Goal: Task Accomplishment & Management: Manage account settings

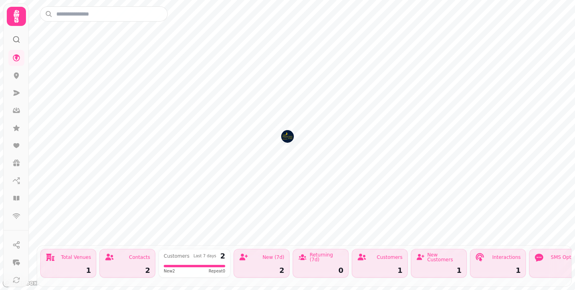
click at [14, 38] on circle at bounding box center [16, 39] width 5 height 5
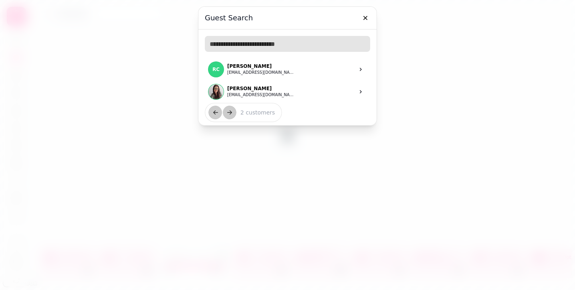
click at [231, 44] on input "text" at bounding box center [287, 44] width 165 height 16
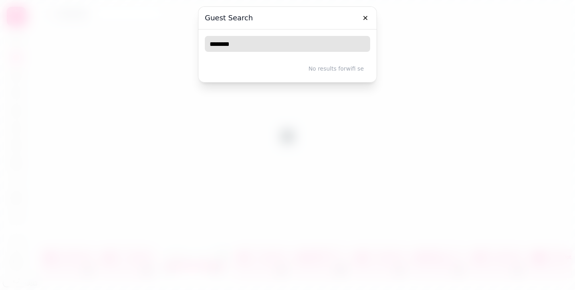
type input "*********"
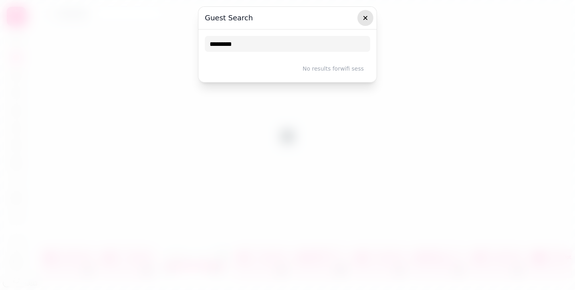
click at [364, 22] on button "button" at bounding box center [365, 18] width 16 height 16
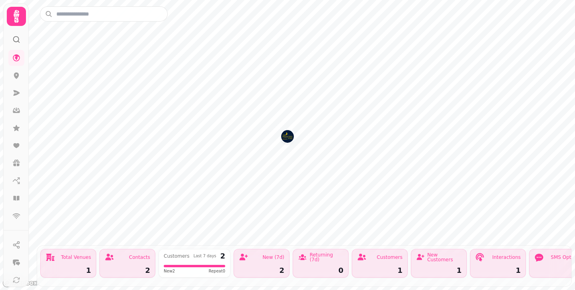
click at [11, 20] on icon at bounding box center [16, 16] width 16 height 16
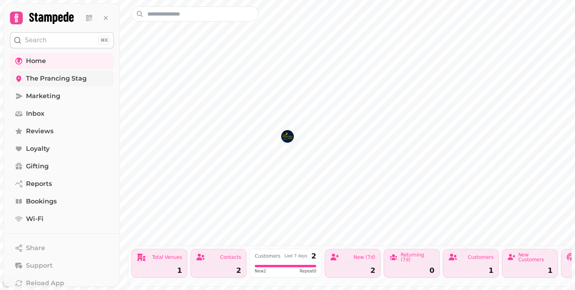
click at [42, 79] on span "The Prancing Stag" at bounding box center [56, 79] width 61 height 10
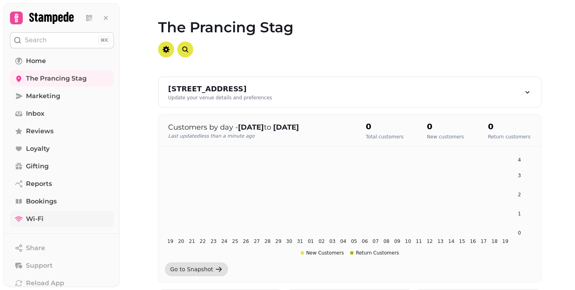
click at [34, 220] on span "Wi-Fi" at bounding box center [35, 219] width 18 height 10
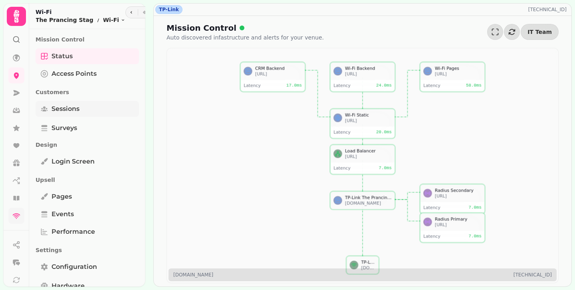
click at [79, 111] on span "Sessions" at bounding box center [65, 109] width 28 height 10
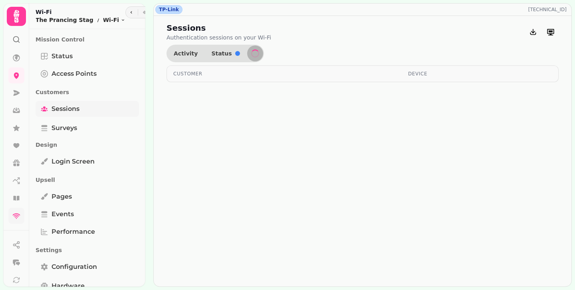
select select "**"
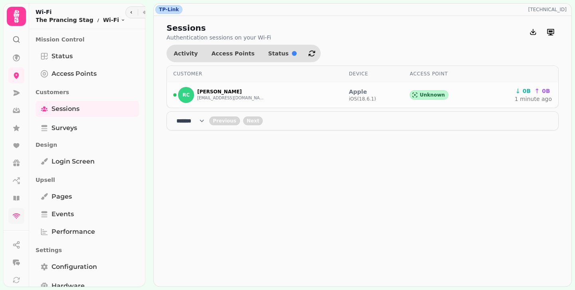
click at [209, 121] on select "**** * **** ** **** ** **** ** **** *** **** *** **** ***" at bounding box center [192, 121] width 33 height 8
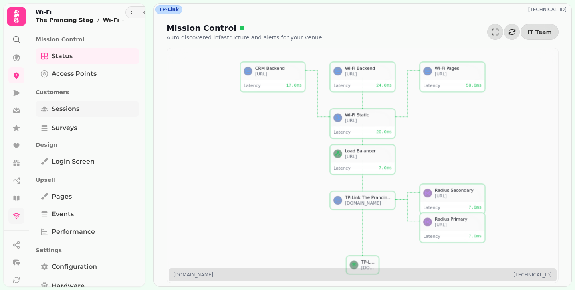
click at [77, 105] on span "Sessions" at bounding box center [65, 109] width 28 height 10
select select "**"
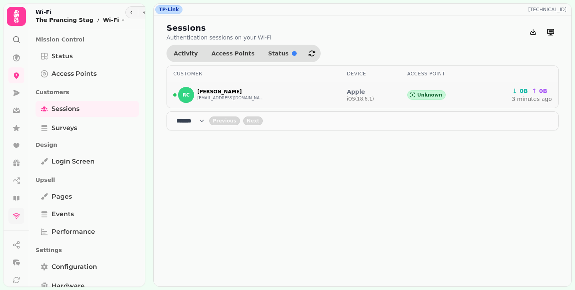
click at [429, 96] on span "Unknown" at bounding box center [429, 95] width 25 height 6
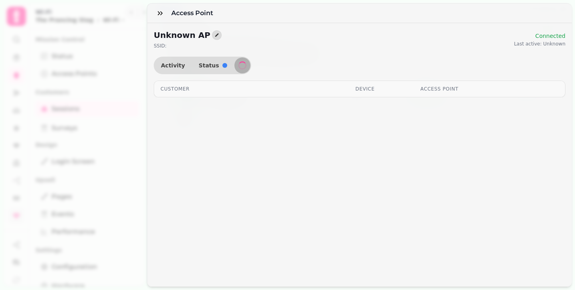
select select "**"
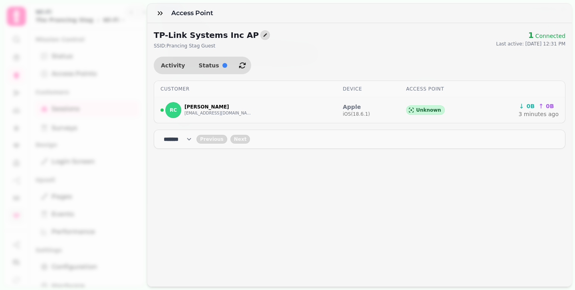
click at [429, 110] on span "Unknown" at bounding box center [428, 110] width 25 height 6
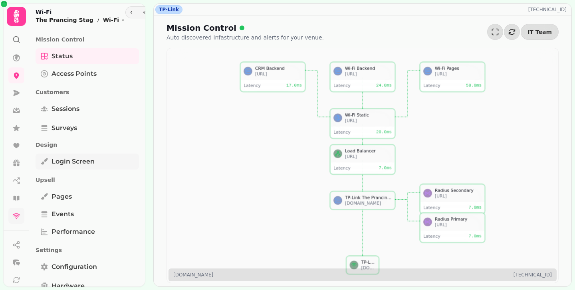
click at [66, 162] on span "Login screen" at bounding box center [72, 162] width 43 height 10
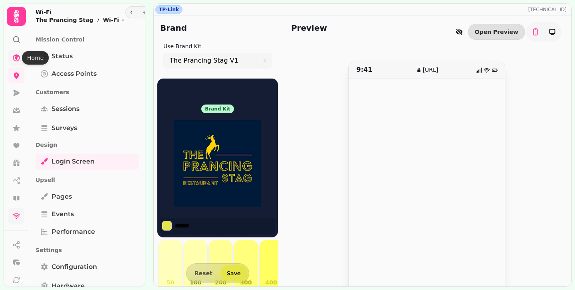
click at [18, 58] on icon at bounding box center [16, 58] width 8 height 8
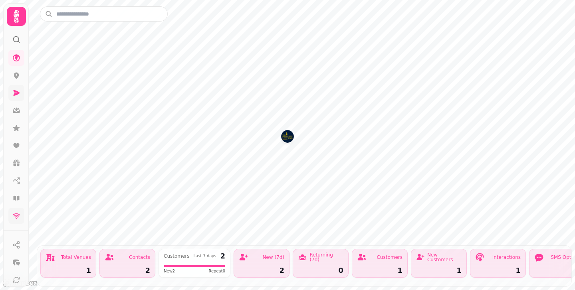
click at [20, 99] on link at bounding box center [16, 93] width 16 height 16
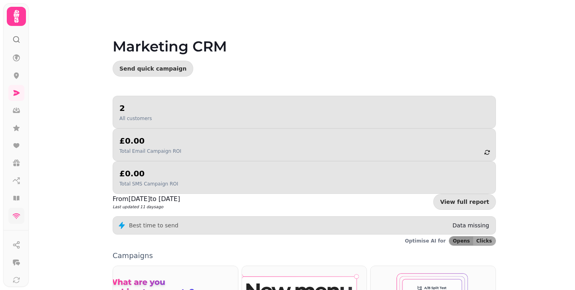
click at [16, 20] on icon at bounding box center [17, 16] width 6 height 13
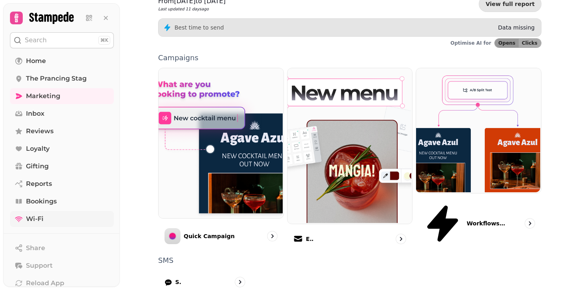
scroll to position [199, 0]
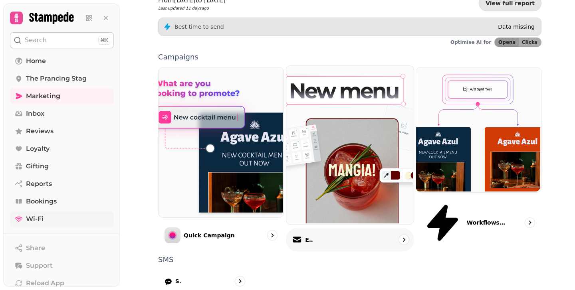
click at [337, 228] on div "Email" at bounding box center [350, 240] width 128 height 24
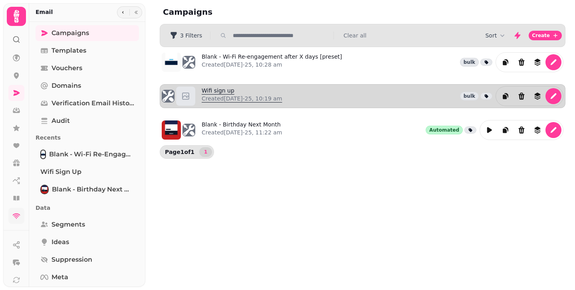
click at [219, 90] on link "Wifi sign up Created [DATE]-25, 10:19 am" at bounding box center [242, 96] width 81 height 19
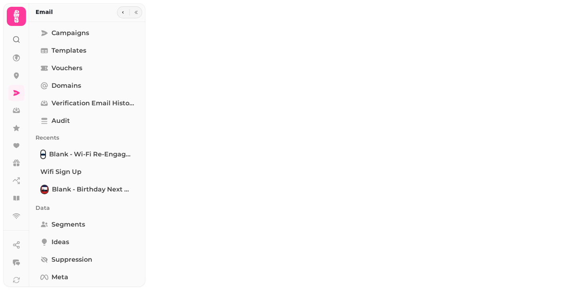
type input "**********"
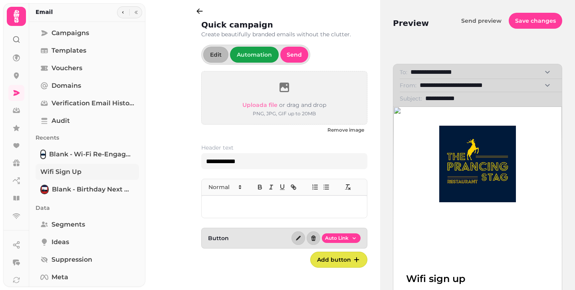
click at [80, 172] on span "Wifi sign up" at bounding box center [60, 172] width 41 height 10
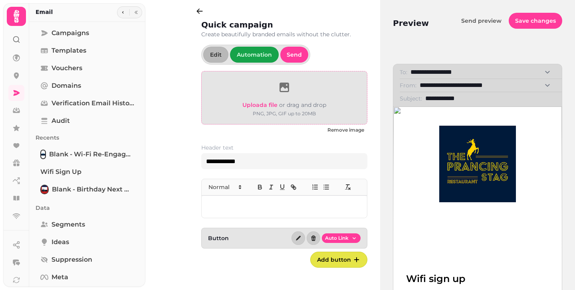
click at [263, 107] on span "Upload a file" at bounding box center [259, 104] width 35 height 7
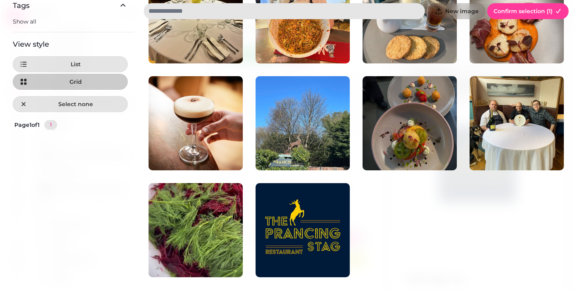
scroll to position [107, 0]
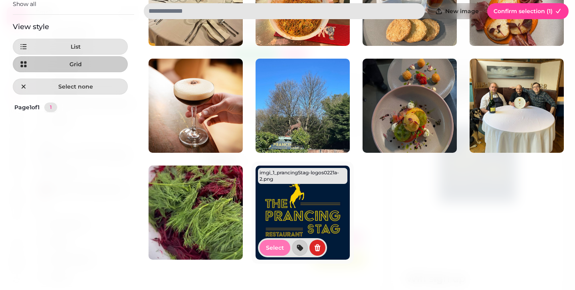
click at [275, 251] on span "Select" at bounding box center [275, 248] width 18 height 6
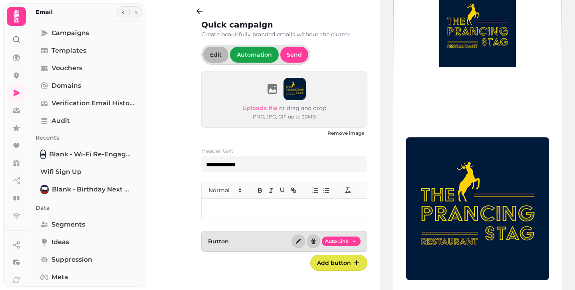
scroll to position [218, 0]
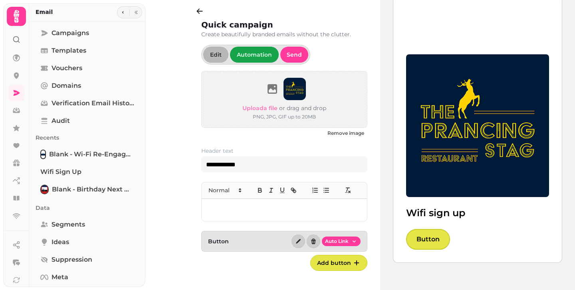
click at [455, 134] on img at bounding box center [477, 125] width 143 height 143
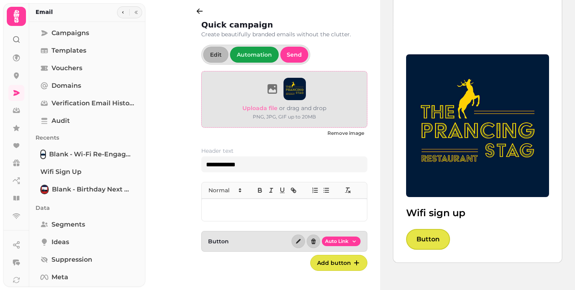
click at [297, 89] on img at bounding box center [294, 89] width 22 height 22
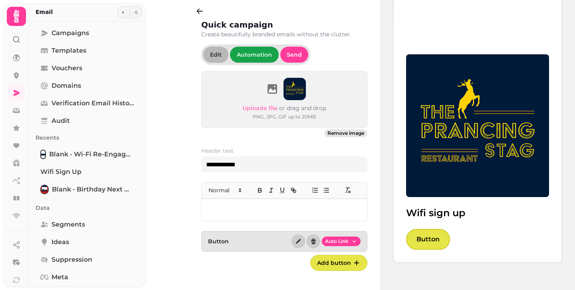
click at [338, 132] on span "Remove image" at bounding box center [345, 133] width 37 height 5
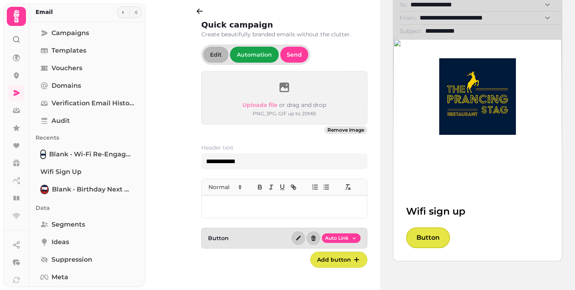
scroll to position [67, 0]
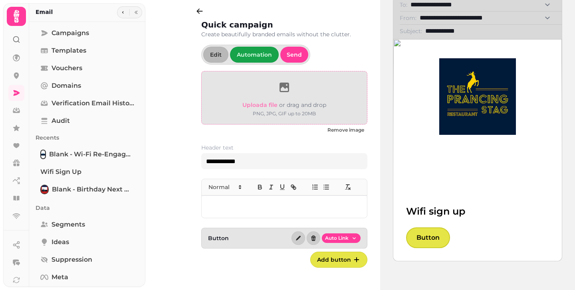
click at [265, 98] on div "Upload a file or drag and drop PNG, JPG, GIF up to 20MB" at bounding box center [284, 98] width 84 height 40
click at [260, 105] on span "Upload a file" at bounding box center [259, 104] width 35 height 7
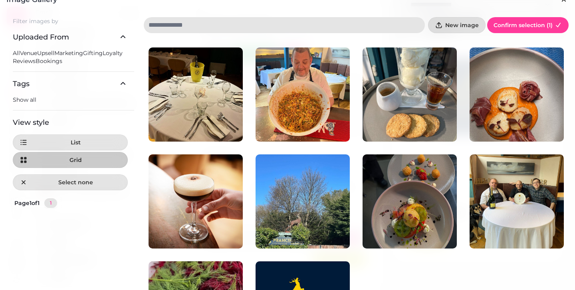
scroll to position [12, 0]
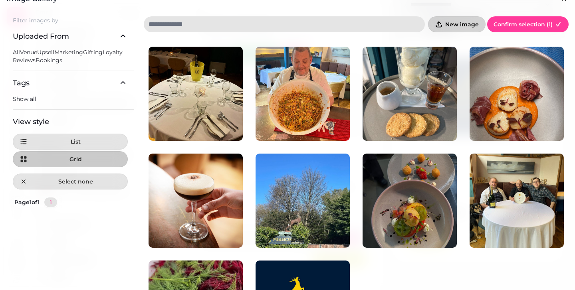
click at [435, 22] on button "New image" at bounding box center [456, 24] width 57 height 16
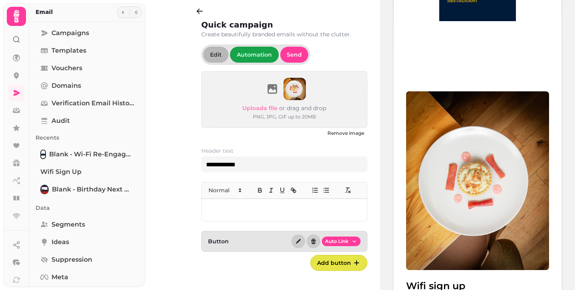
scroll to position [181, 0]
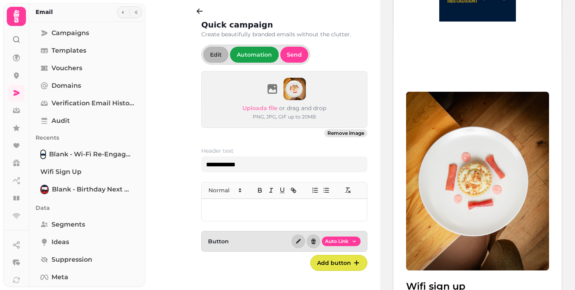
click at [337, 133] on span "Remove image" at bounding box center [345, 133] width 37 height 5
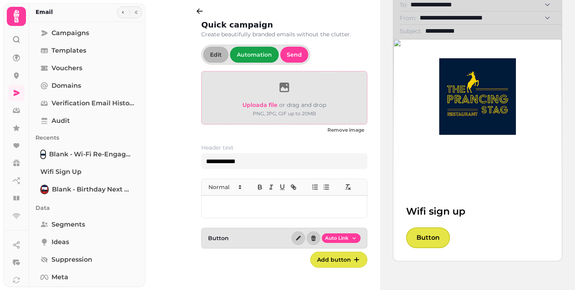
click at [254, 105] on span "Upload a file" at bounding box center [259, 104] width 35 height 7
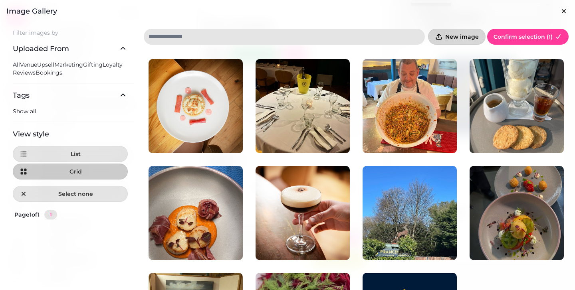
click at [443, 38] on icon "button" at bounding box center [439, 37] width 8 height 8
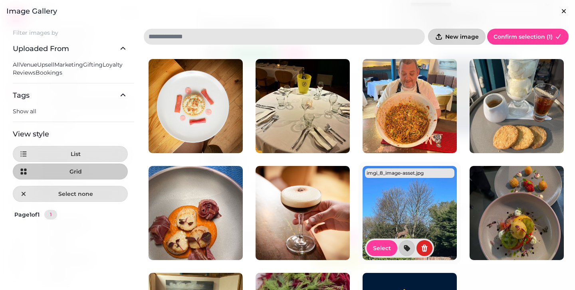
click at [445, 35] on button "New image" at bounding box center [456, 37] width 57 height 16
click at [440, 35] on icon "button" at bounding box center [439, 37] width 8 height 8
click at [445, 37] on button "New image" at bounding box center [456, 37] width 57 height 16
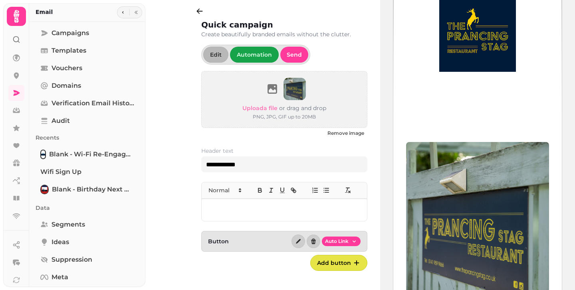
scroll to position [190, 0]
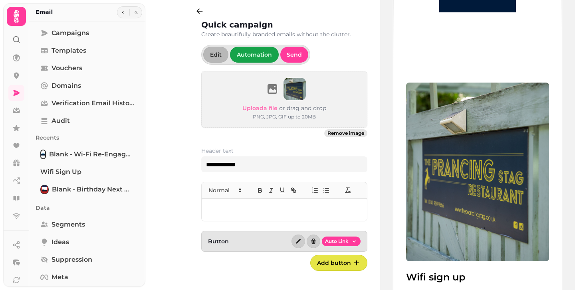
click at [336, 134] on span "Remove image" at bounding box center [345, 133] width 37 height 5
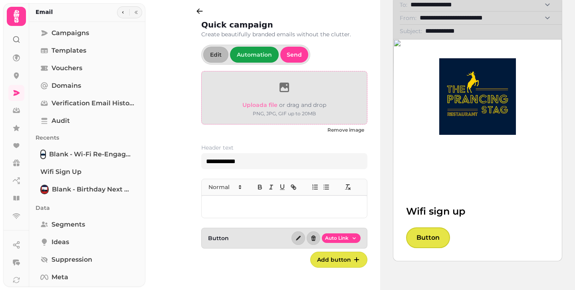
scroll to position [67, 0]
click at [266, 102] on span "Upload a file" at bounding box center [259, 104] width 35 height 7
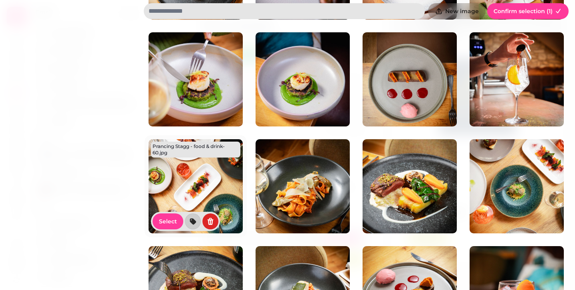
scroll to position [453, 0]
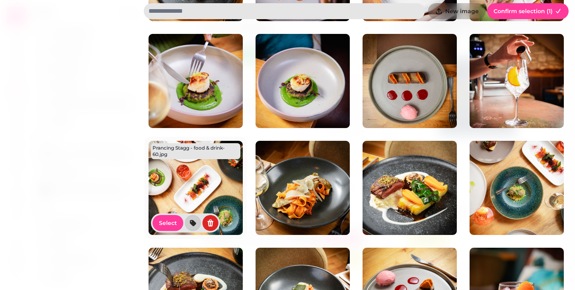
click at [194, 190] on img at bounding box center [195, 188] width 94 height 94
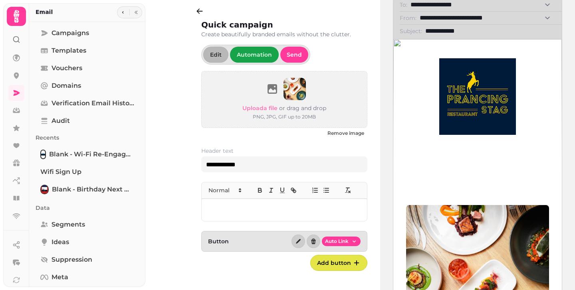
scroll to position [77, 0]
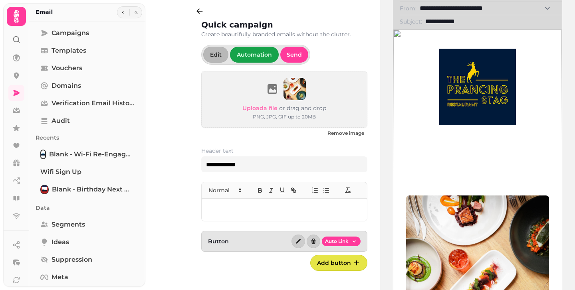
click at [194, 190] on img at bounding box center [195, 204] width 94 height 94
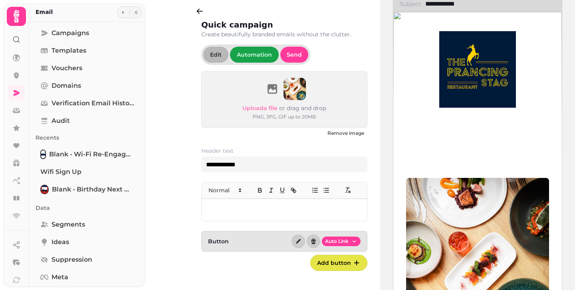
scroll to position [91, 0]
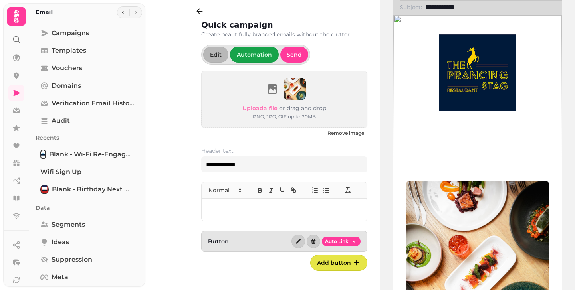
click at [268, 200] on div at bounding box center [284, 210] width 165 height 22
click at [331, 261] on span "Add button" at bounding box center [334, 263] width 34 height 6
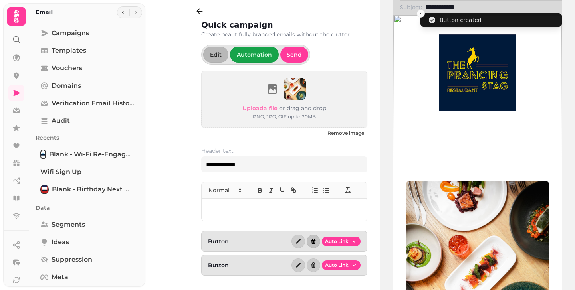
click at [311, 242] on icon "button" at bounding box center [313, 241] width 6 height 6
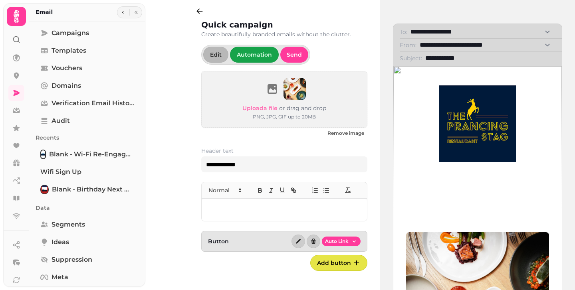
scroll to position [42, 0]
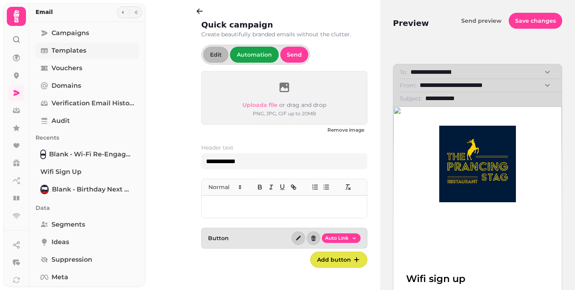
click at [75, 55] on span "Templates" at bounding box center [68, 51] width 35 height 10
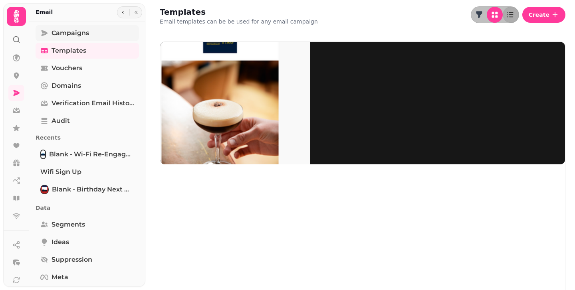
click at [76, 33] on span "Campaigns" at bounding box center [70, 33] width 38 height 10
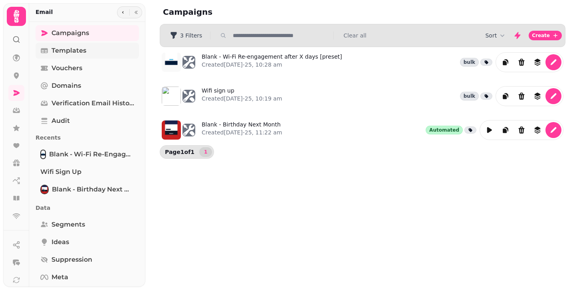
click at [72, 51] on span "Templates" at bounding box center [68, 51] width 35 height 10
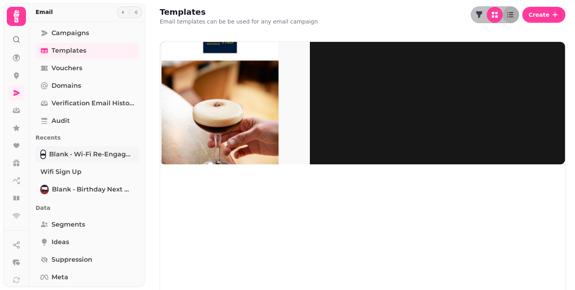
click at [91, 154] on span "Blank - Wi-Fi Re-engagement after X days [preset]" at bounding box center [91, 155] width 85 height 10
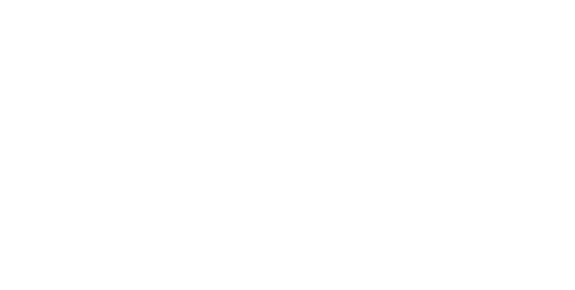
select select "**********"
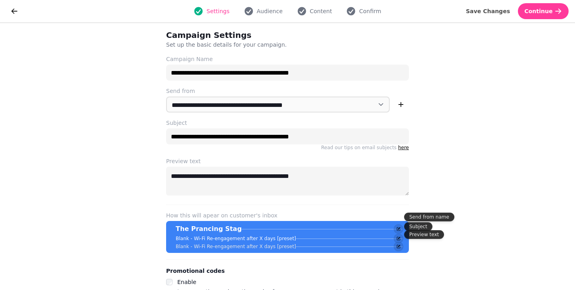
scroll to position [12, 0]
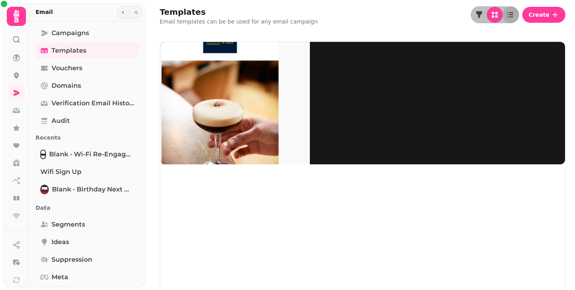
select select "**********"
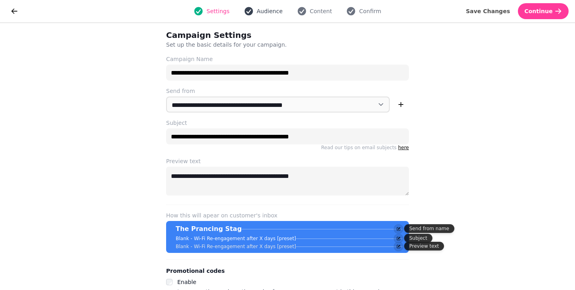
click at [253, 13] on icon "button" at bounding box center [249, 11] width 10 height 10
select select "***"
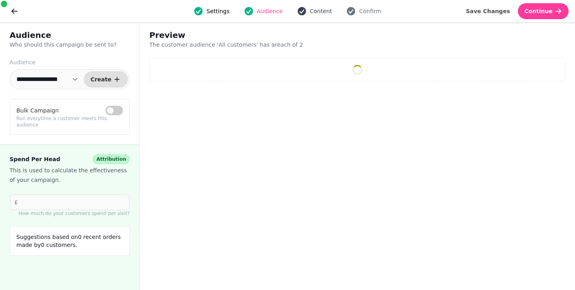
select select "**"
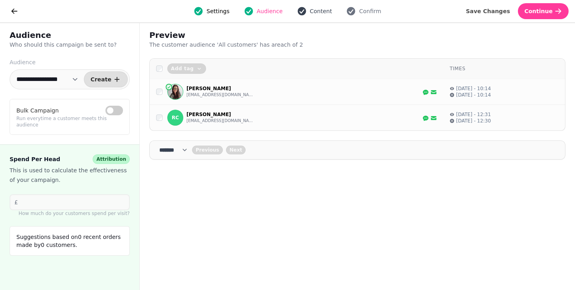
click at [327, 9] on span "Content" at bounding box center [321, 11] width 22 height 8
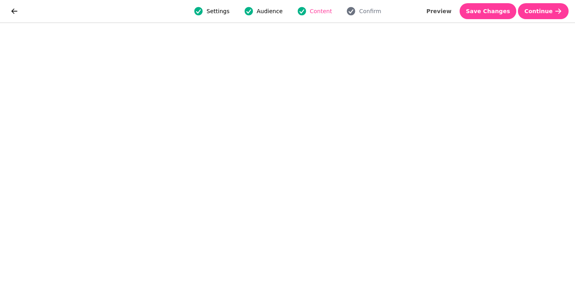
select select "***"
select select "**"
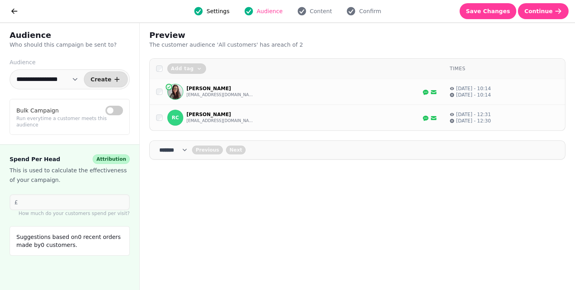
select select "**********"
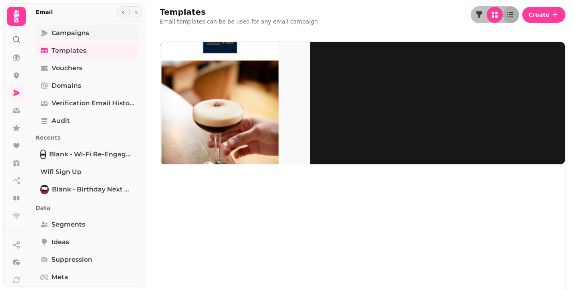
click at [66, 35] on span "Campaigns" at bounding box center [70, 33] width 38 height 10
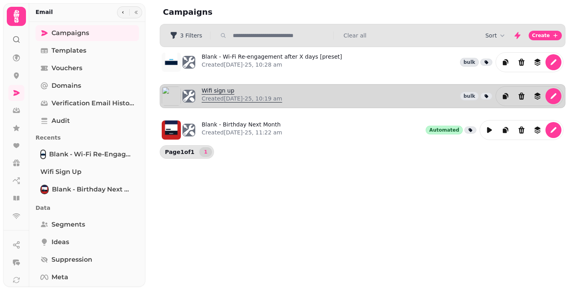
click at [218, 94] on link "Wifi sign up Created [DATE]-25, 10:19 am" at bounding box center [242, 96] width 81 height 19
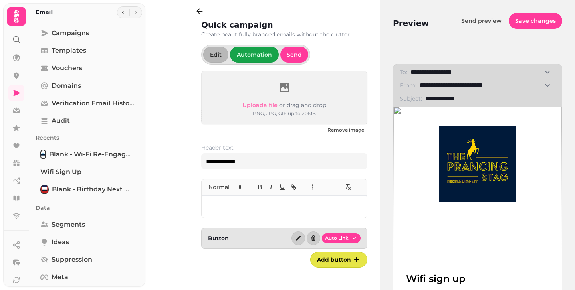
click at [256, 208] on p at bounding box center [284, 206] width 152 height 9
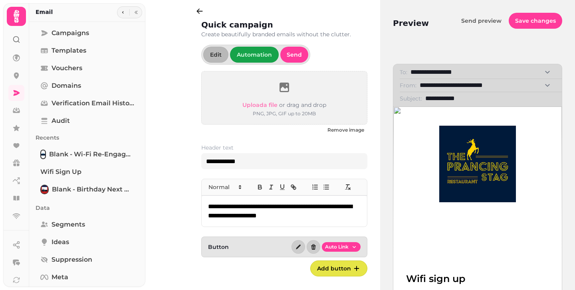
click at [232, 212] on p "**********" at bounding box center [284, 211] width 152 height 18
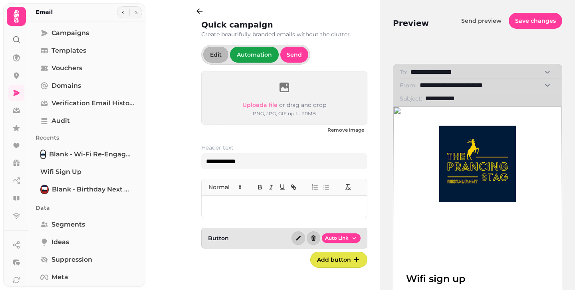
click at [178, 124] on div "**********" at bounding box center [265, 145] width 230 height 290
click at [199, 14] on icon "button" at bounding box center [200, 11] width 8 height 8
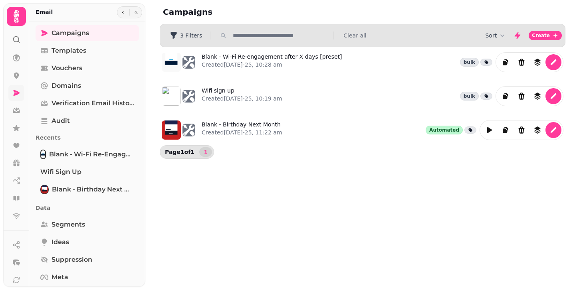
click at [16, 93] on icon at bounding box center [17, 93] width 6 height 6
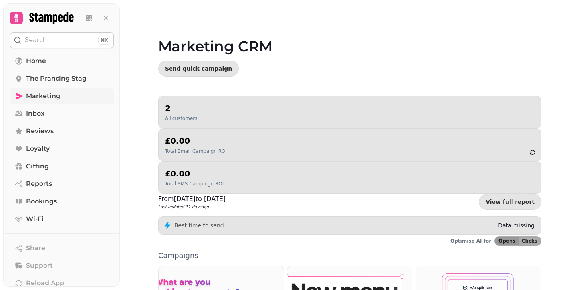
click at [42, 92] on span "Marketing" at bounding box center [43, 96] width 34 height 10
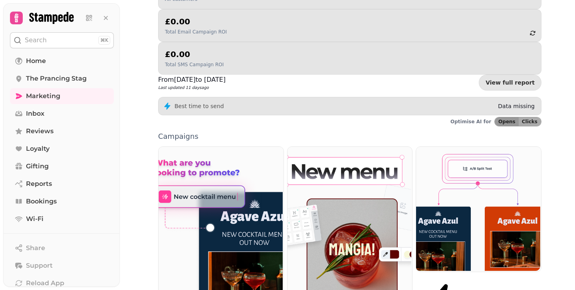
scroll to position [3, 0]
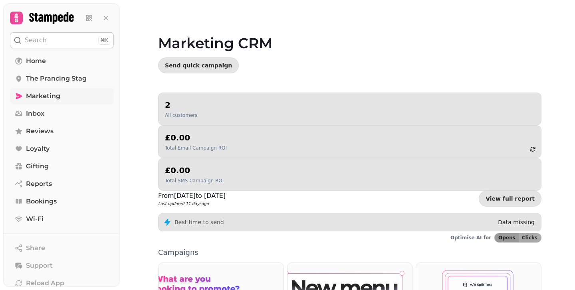
click at [28, 99] on span "Marketing" at bounding box center [43, 96] width 34 height 10
click at [19, 97] on icon at bounding box center [19, 96] width 6 height 6
click at [84, 89] on link "Marketing" at bounding box center [62, 96] width 104 height 16
click at [53, 95] on span "Marketing" at bounding box center [43, 96] width 34 height 10
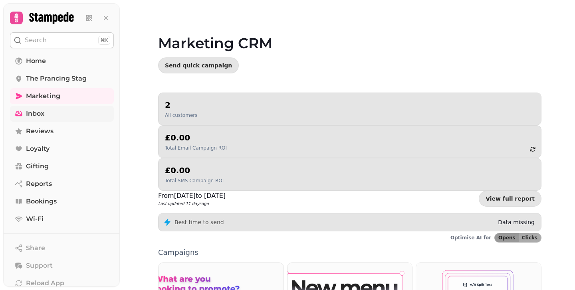
click at [44, 116] on span "Inbox" at bounding box center [35, 114] width 18 height 10
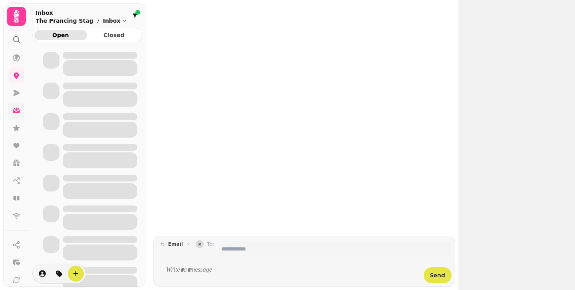
click at [51, 96] on div at bounding box center [51, 91] width 17 height 17
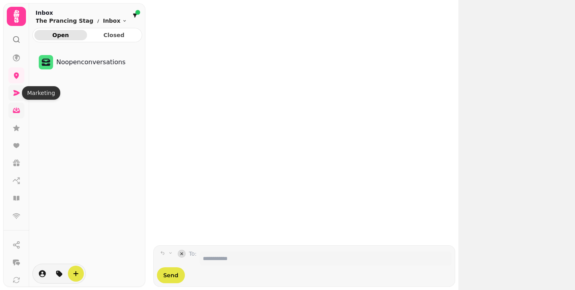
click at [17, 91] on icon at bounding box center [16, 93] width 8 height 8
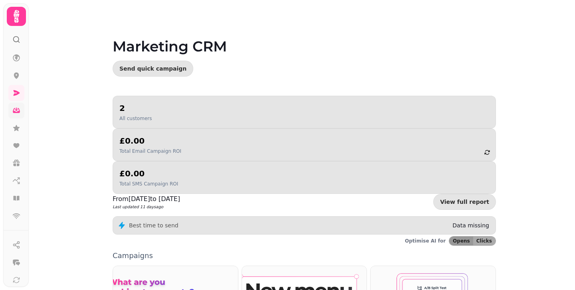
click at [14, 13] on icon at bounding box center [16, 16] width 16 height 16
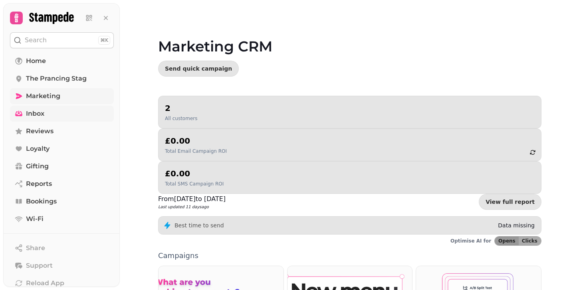
click at [46, 97] on span "Marketing" at bounding box center [43, 96] width 34 height 10
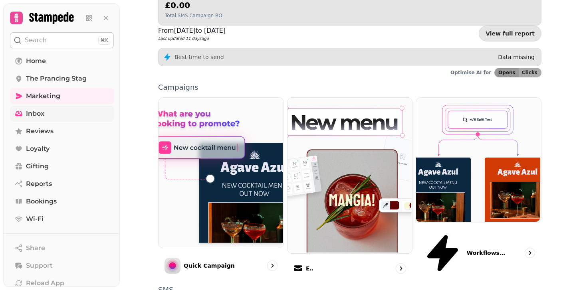
scroll to position [168, 0]
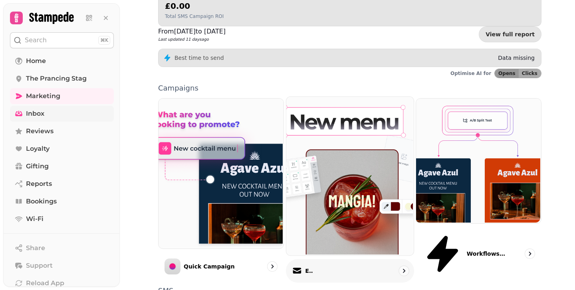
click at [325, 259] on div "Email" at bounding box center [350, 271] width 128 height 24
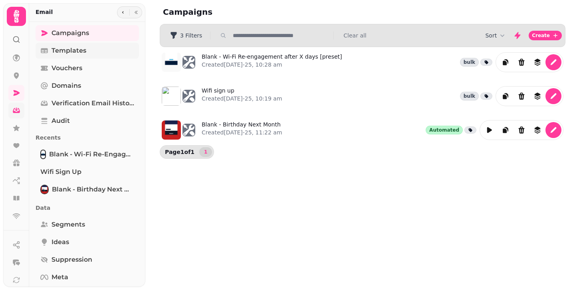
click at [98, 51] on link "Templates" at bounding box center [87, 51] width 103 height 16
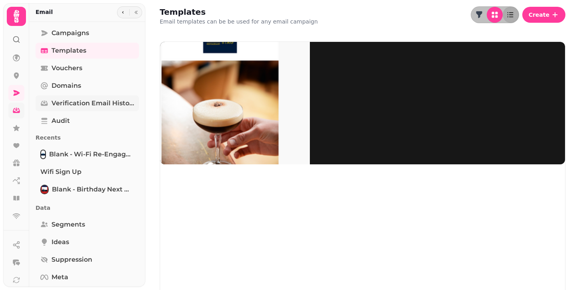
click at [83, 99] on span "Verification email history" at bounding box center [92, 104] width 83 height 10
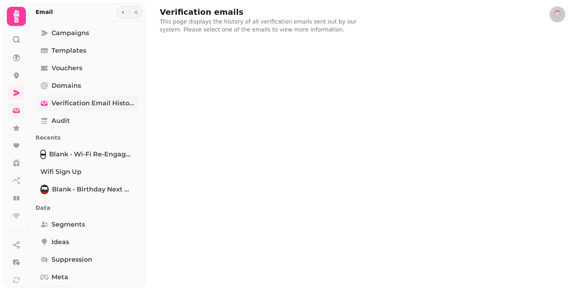
select select "**"
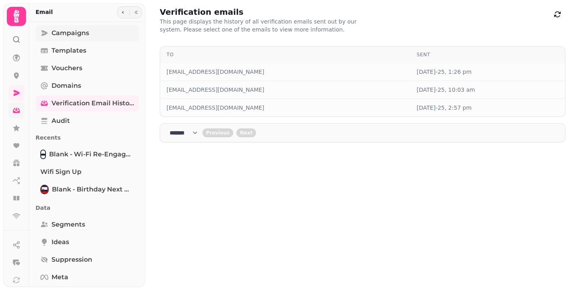
click at [71, 31] on span "Campaigns" at bounding box center [70, 33] width 38 height 10
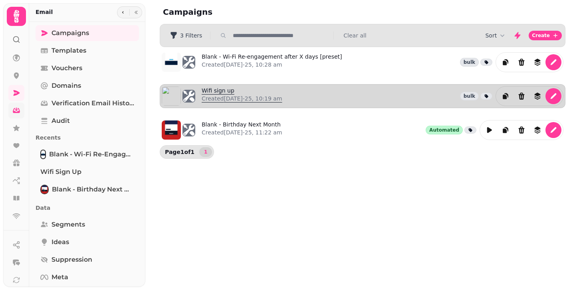
click at [222, 91] on link "Wifi sign up Created [DATE]-25, 10:19 am" at bounding box center [242, 96] width 81 height 19
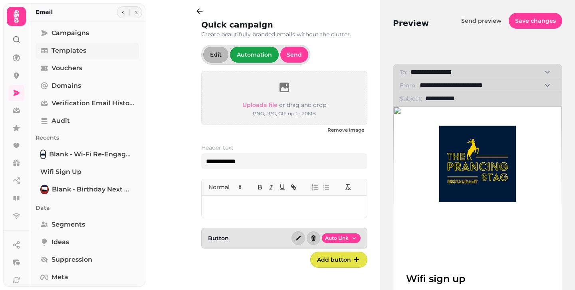
click at [50, 54] on link "Templates" at bounding box center [87, 51] width 103 height 16
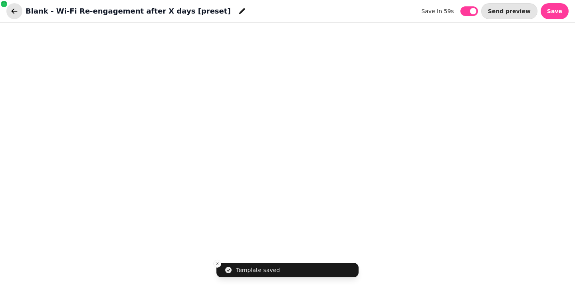
click at [14, 13] on icon "button" at bounding box center [14, 11] width 8 height 8
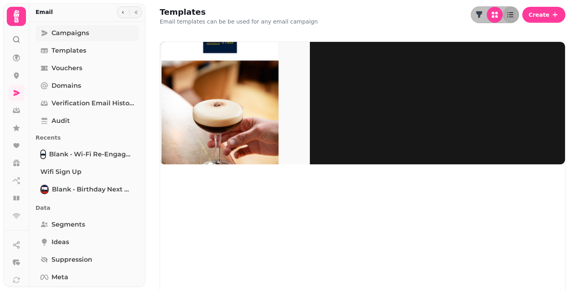
click at [75, 34] on span "Campaigns" at bounding box center [70, 33] width 38 height 10
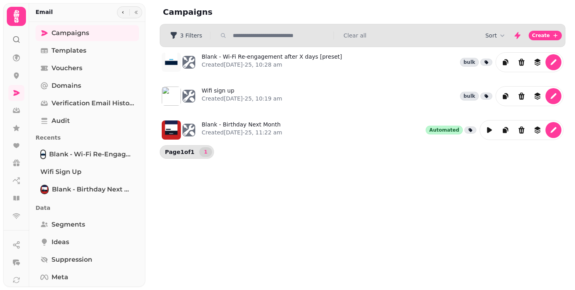
click at [16, 42] on circle at bounding box center [16, 39] width 5 height 5
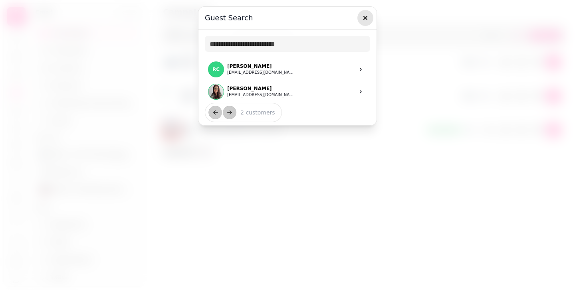
click at [367, 16] on icon "button" at bounding box center [365, 18] width 4 height 4
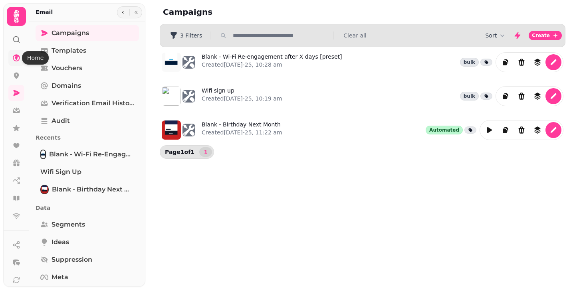
click at [12, 61] on icon at bounding box center [16, 58] width 8 height 8
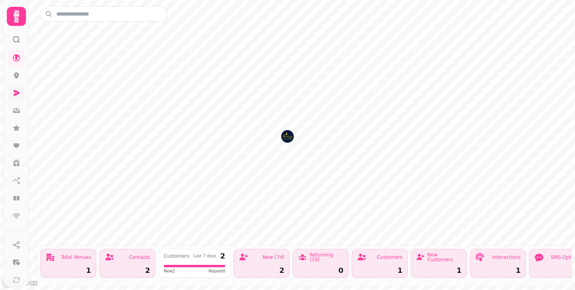
click at [16, 95] on icon at bounding box center [16, 93] width 8 height 8
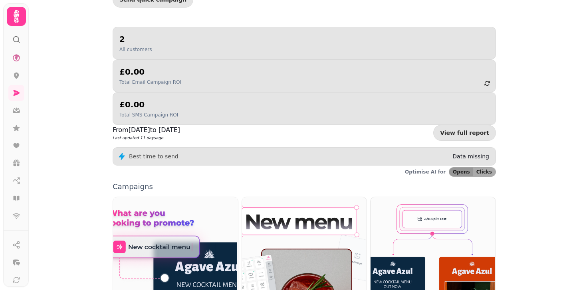
scroll to position [141, 0]
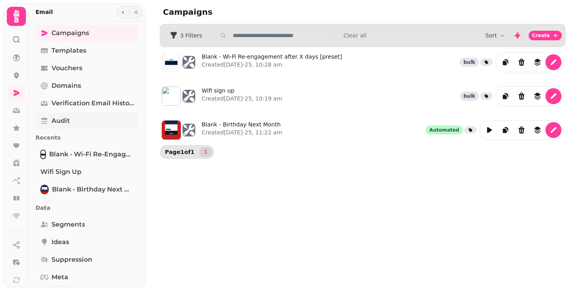
click at [59, 121] on span "Audit" at bounding box center [60, 121] width 18 height 10
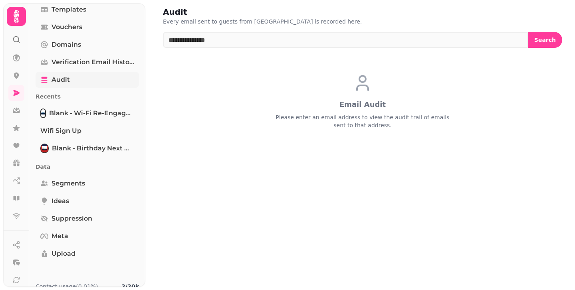
scroll to position [56, 0]
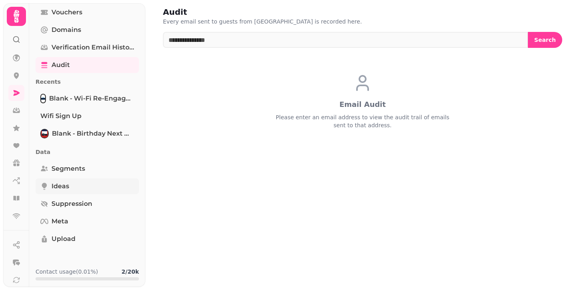
click at [64, 188] on span "Ideas" at bounding box center [60, 187] width 18 height 10
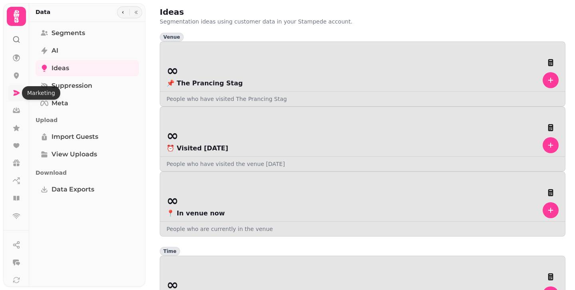
click at [14, 92] on icon at bounding box center [16, 93] width 8 height 8
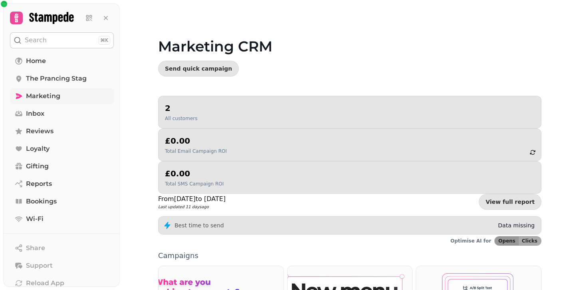
click at [20, 93] on icon at bounding box center [19, 96] width 8 height 8
click at [49, 94] on span "Marketing" at bounding box center [43, 96] width 34 height 10
click at [54, 110] on link "Inbox" at bounding box center [62, 114] width 104 height 16
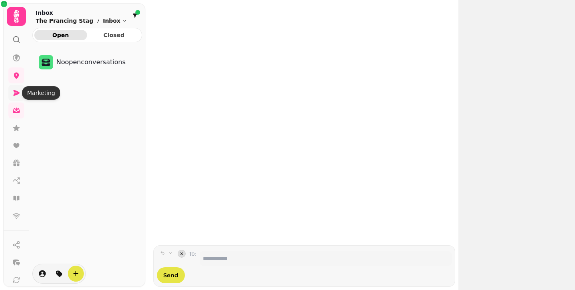
click at [16, 93] on icon at bounding box center [16, 93] width 8 height 8
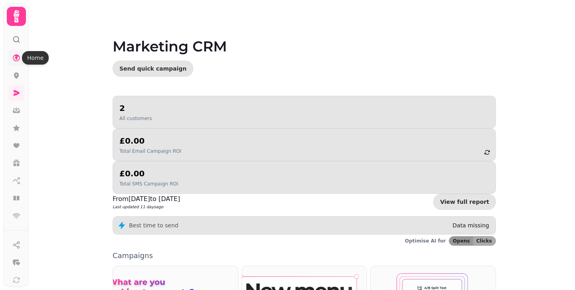
click at [16, 59] on icon at bounding box center [16, 58] width 8 height 8
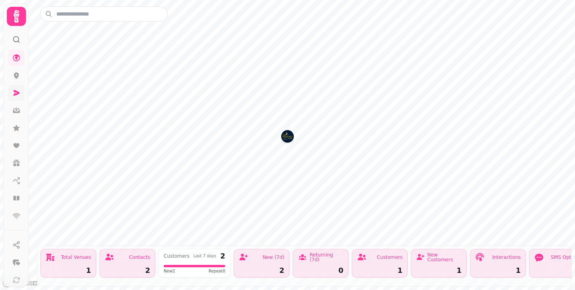
click at [22, 95] on link at bounding box center [16, 93] width 16 height 16
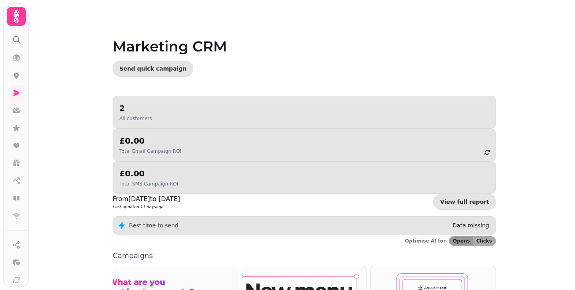
scroll to position [80, 0]
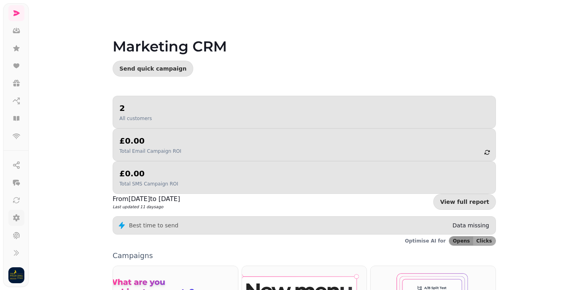
click at [18, 217] on icon at bounding box center [16, 217] width 7 height 7
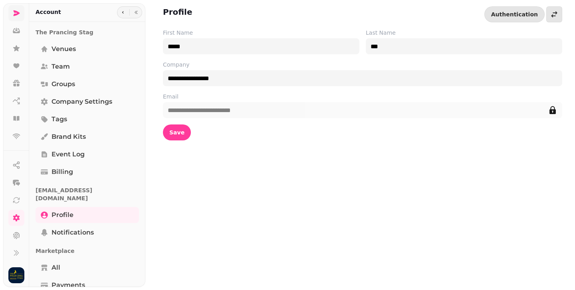
click at [19, 14] on icon at bounding box center [16, 13] width 8 height 8
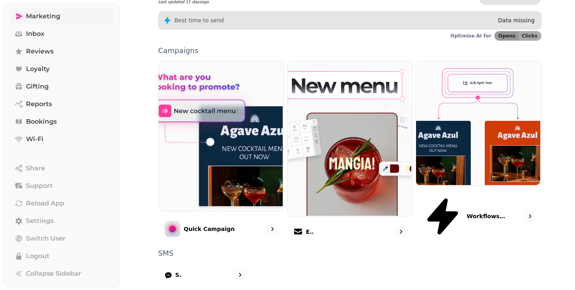
scroll to position [208, 0]
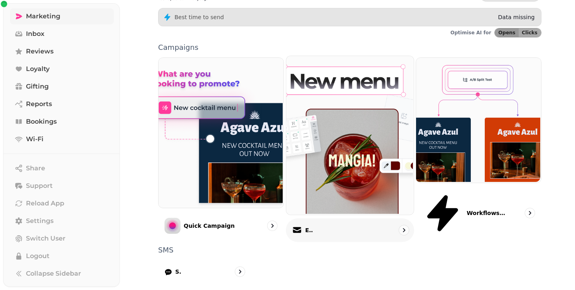
click at [311, 226] on p "Email" at bounding box center [309, 230] width 8 height 8
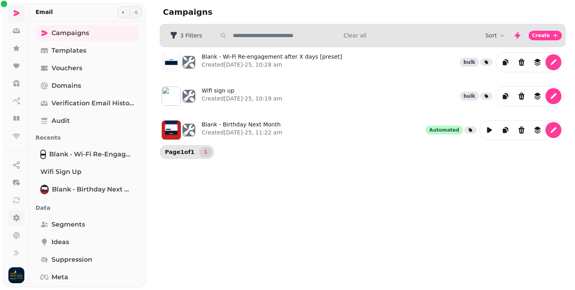
click at [13, 219] on icon at bounding box center [16, 217] width 7 height 7
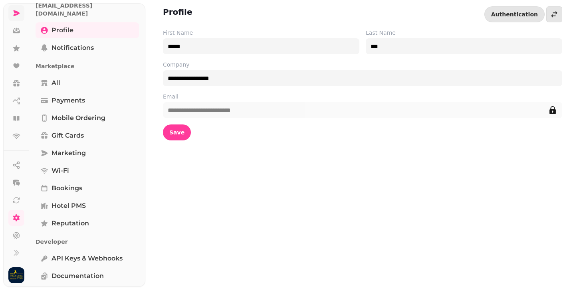
scroll to position [188, 0]
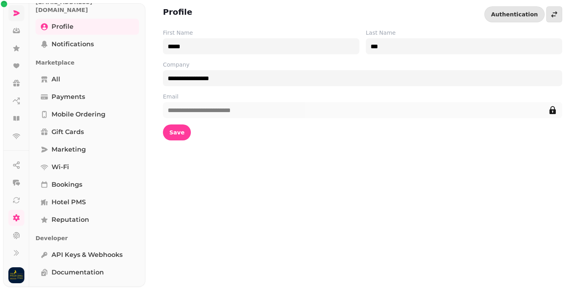
click at [10, 275] on img "button" at bounding box center [16, 275] width 16 height 16
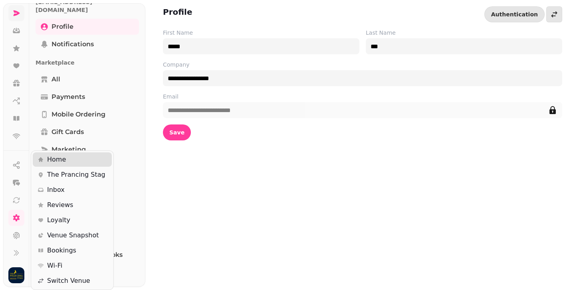
click at [208, 217] on div "**********" at bounding box center [287, 145] width 575 height 290
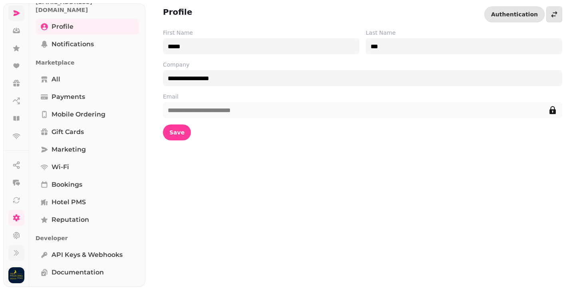
click at [14, 252] on icon at bounding box center [16, 253] width 8 height 8
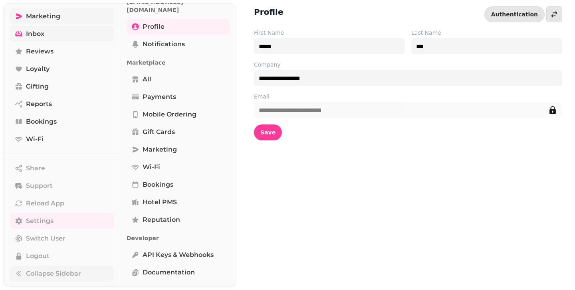
click at [52, 34] on link "Inbox" at bounding box center [62, 34] width 104 height 16
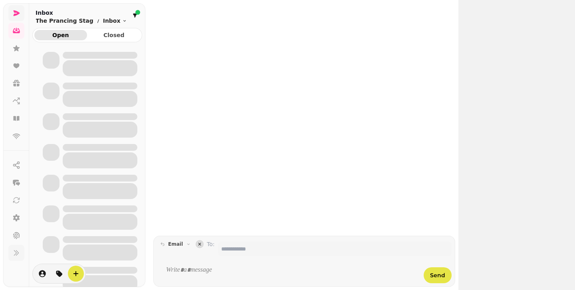
click at [49, 19] on div "Search ⌘K Home The Prancing Stag Marketing Inbox Reviews Loyalty Gifting Report…" at bounding box center [74, 145] width 142 height 284
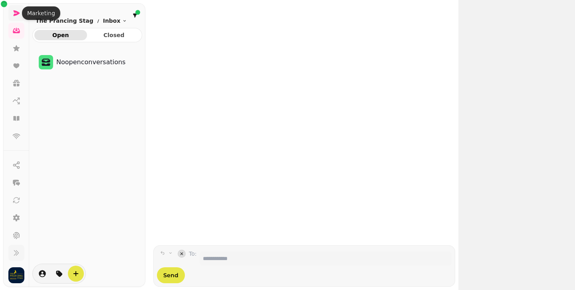
click at [17, 15] on icon at bounding box center [16, 13] width 8 height 8
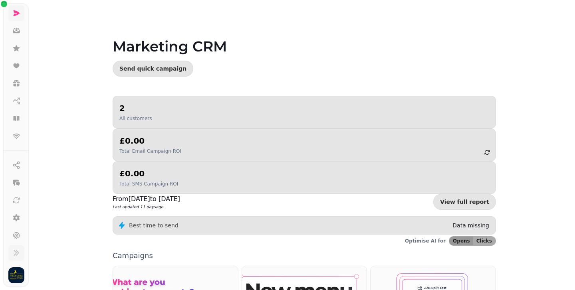
click at [17, 15] on icon at bounding box center [16, 13] width 8 height 8
click at [15, 257] on icon at bounding box center [16, 253] width 8 height 8
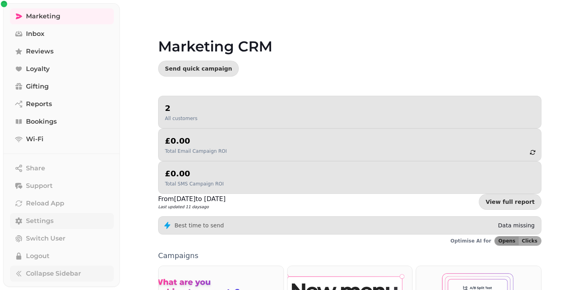
click at [32, 220] on span "Settings" at bounding box center [40, 221] width 28 height 10
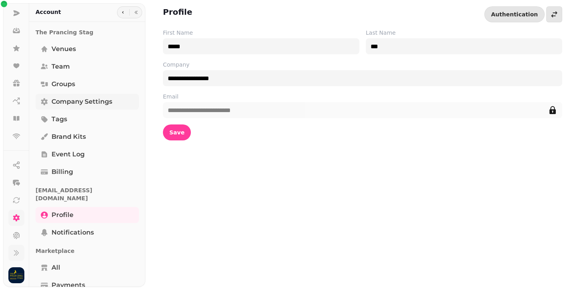
click at [71, 99] on span "Company settings" at bounding box center [81, 102] width 61 height 10
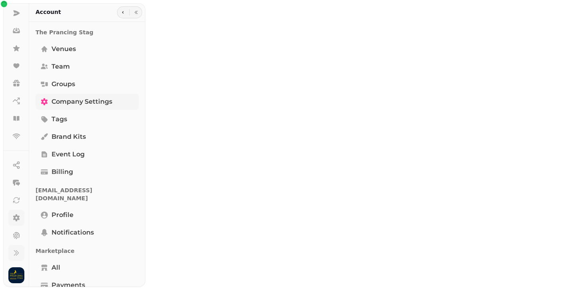
select select "**********"
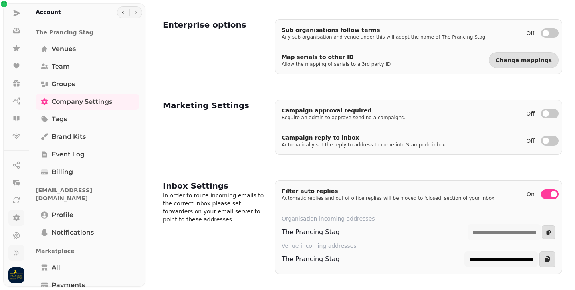
scroll to position [297, 0]
click at [66, 210] on span "Profile" at bounding box center [62, 215] width 22 height 10
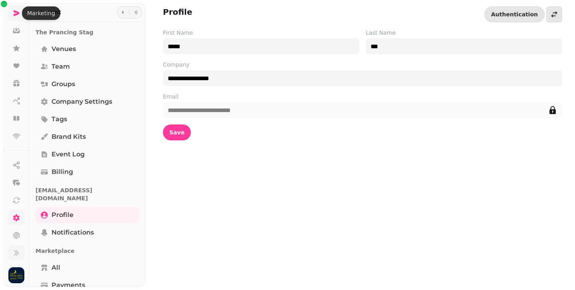
click at [15, 17] on icon at bounding box center [16, 13] width 8 height 8
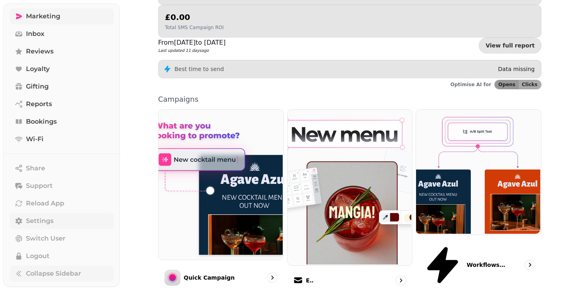
scroll to position [208, 0]
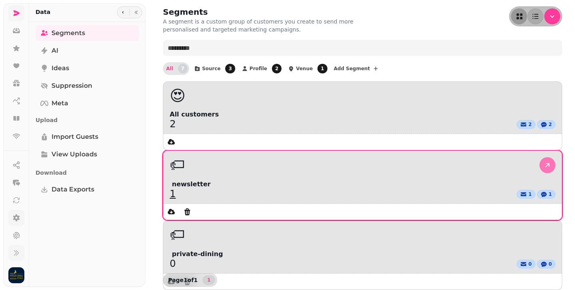
click at [543, 161] on icon at bounding box center [547, 165] width 8 height 8
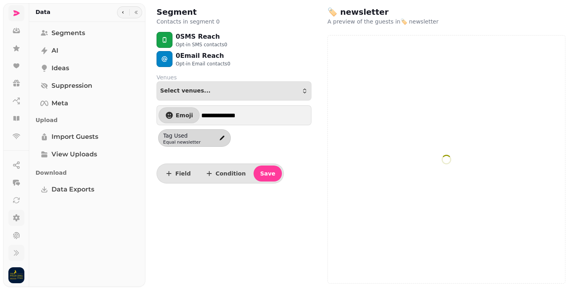
select select "**"
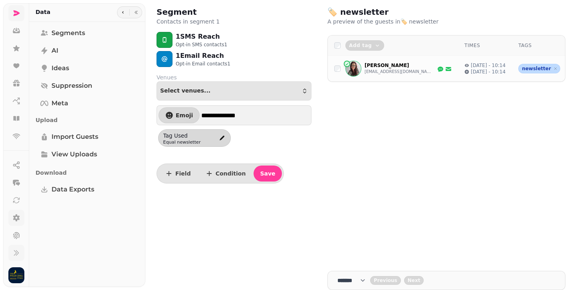
click at [210, 115] on input "**********" at bounding box center [255, 115] width 108 height 16
click at [340, 152] on div "Add tag Add customers to tag newsletter private-dining Times Tags BS [PERSON_NA…" at bounding box center [446, 148] width 238 height 226
click at [171, 92] on span "Select venues..." at bounding box center [185, 91] width 50 height 6
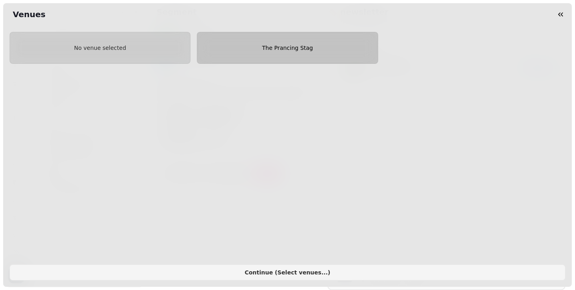
click at [283, 53] on button "The Prancing Stag" at bounding box center [287, 48] width 181 height 32
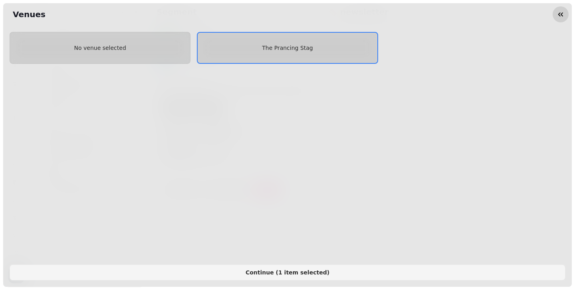
click at [564, 14] on icon "button" at bounding box center [560, 14] width 8 height 8
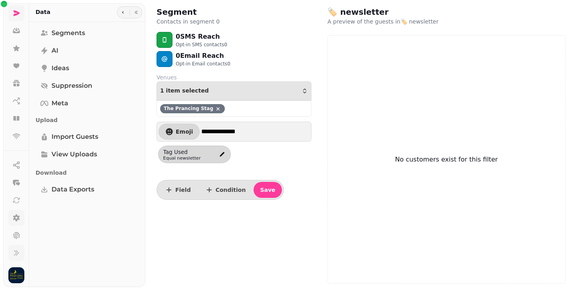
click at [215, 111] on icon at bounding box center [218, 109] width 6 height 6
select select "**"
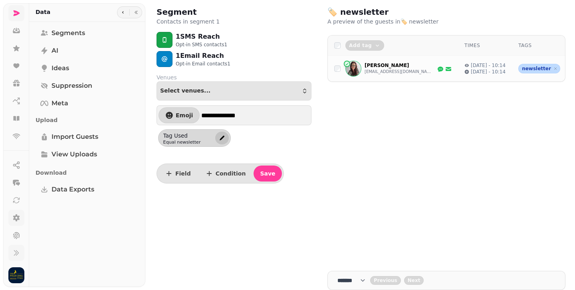
click at [224, 139] on icon "edit" at bounding box center [222, 138] width 6 height 6
select select "*****"
select select "**"
select select "**********"
click at [67, 32] on span "Segments" at bounding box center [68, 33] width 34 height 10
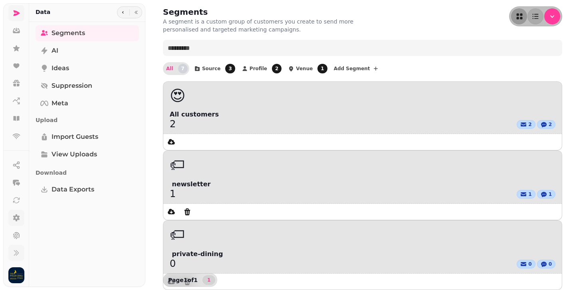
scroll to position [11, 0]
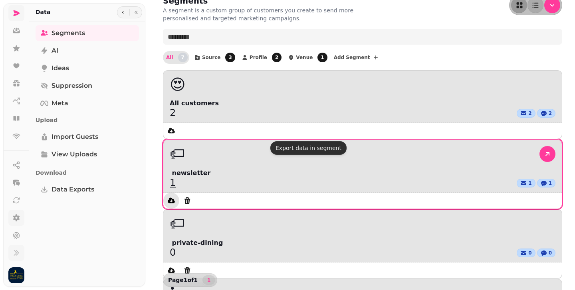
click at [179, 193] on button "data export" at bounding box center [171, 201] width 16 height 16
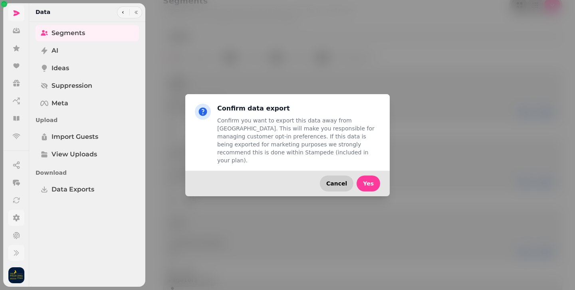
click at [341, 181] on span "Cancel" at bounding box center [336, 184] width 21 height 6
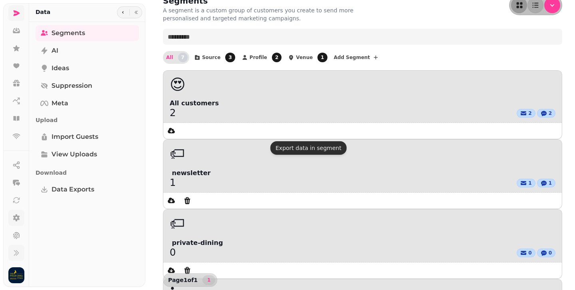
scroll to position [0, 0]
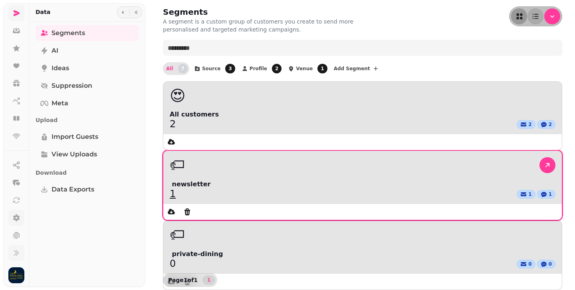
click at [380, 157] on div "🏷" at bounding box center [363, 165] width 386 height 16
click at [543, 161] on icon at bounding box center [547, 165] width 8 height 8
select select "**"
click at [175, 208] on icon "data export" at bounding box center [171, 212] width 8 height 8
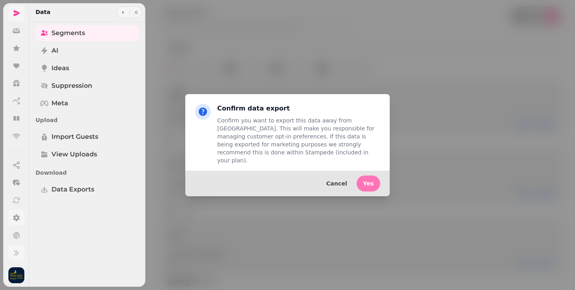
click at [373, 184] on button "Yes" at bounding box center [368, 184] width 24 height 16
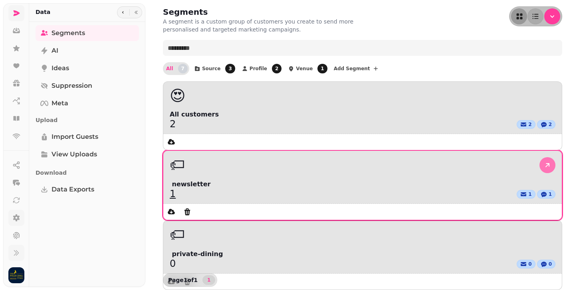
click at [543, 161] on icon at bounding box center [547, 165] width 8 height 8
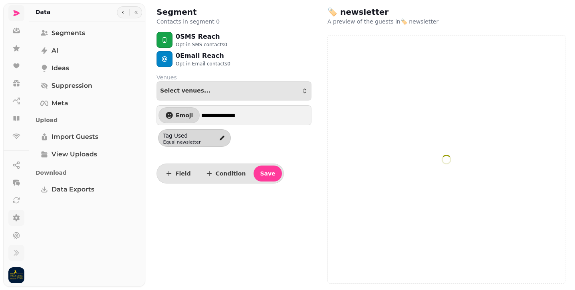
select select "**"
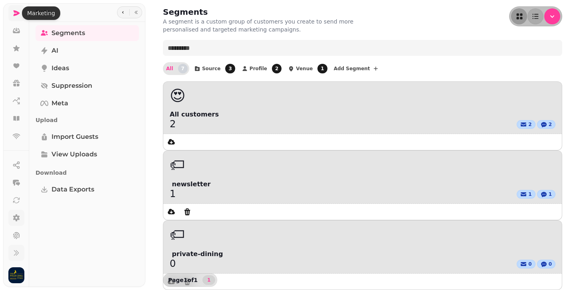
click at [11, 13] on link at bounding box center [16, 13] width 16 height 16
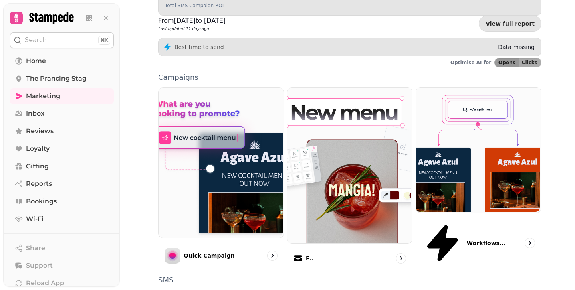
scroll to position [208, 0]
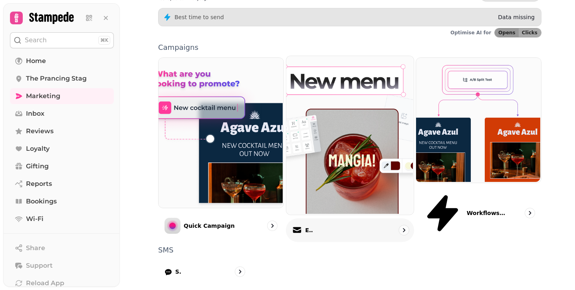
click at [327, 219] on div "Email" at bounding box center [350, 231] width 128 height 24
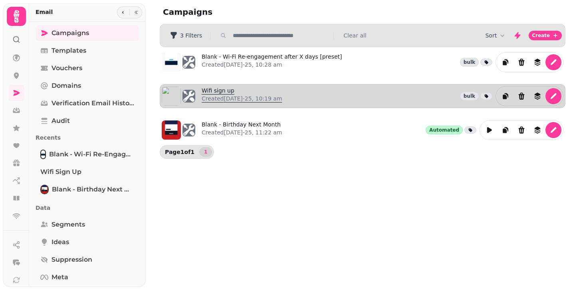
click at [215, 89] on link "Wifi sign up Created [DATE]-25, 10:19 am" at bounding box center [242, 96] width 81 height 19
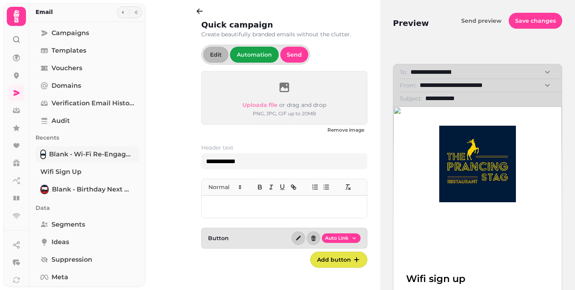
click at [92, 152] on span "Blank - Wi-Fi Re-engagement after X days [preset]" at bounding box center [91, 155] width 85 height 10
select select "**********"
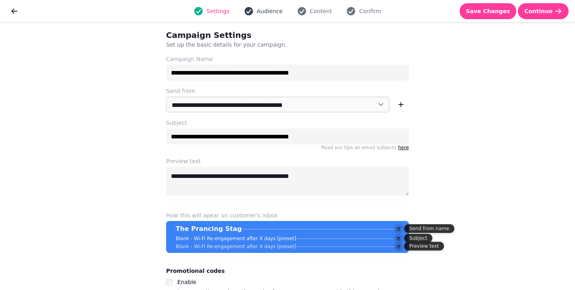
click at [263, 13] on span "Audience" at bounding box center [270, 11] width 26 height 8
select select "***"
select select "**"
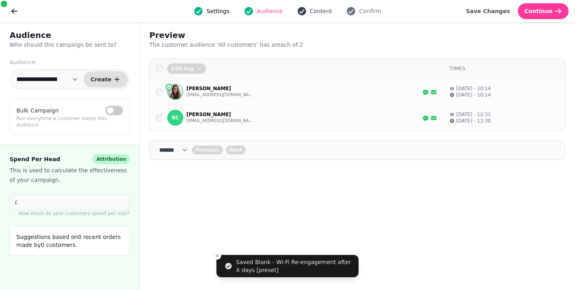
click at [314, 9] on span "Content" at bounding box center [321, 11] width 22 height 8
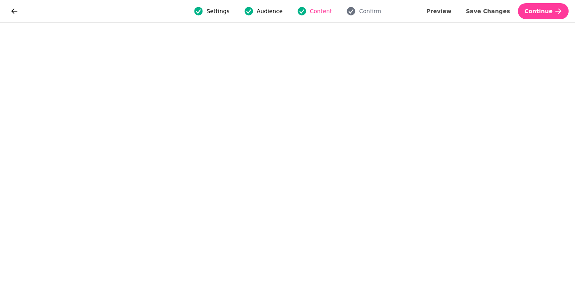
select select "***"
select select "**"
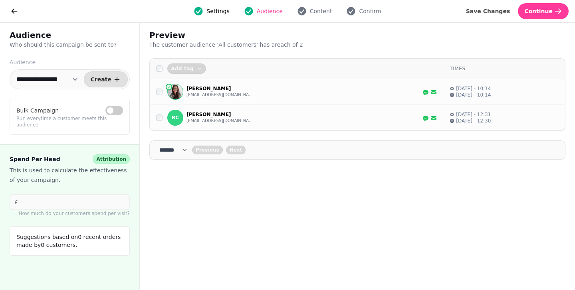
select select "**********"
